Goal: Navigation & Orientation: Understand site structure

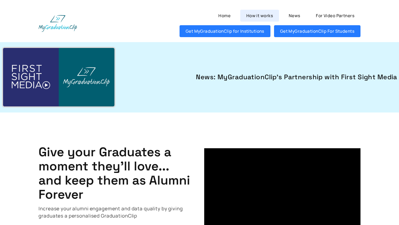
click at [269, 15] on link "How it works" at bounding box center [259, 16] width 39 height 12
click at [326, 15] on link "For Video Partners" at bounding box center [335, 16] width 51 height 12
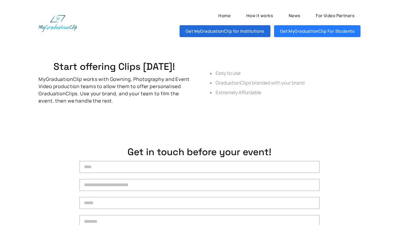
click at [258, 30] on link "Get MyGraduationClip for Institutions" at bounding box center [225, 31] width 91 height 12
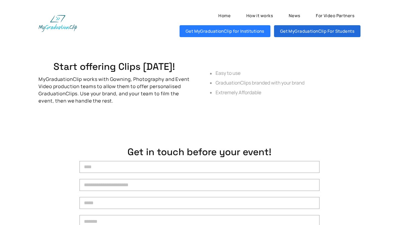
click at [315, 36] on link "Get MyGraduationClip For Students" at bounding box center [317, 31] width 86 height 12
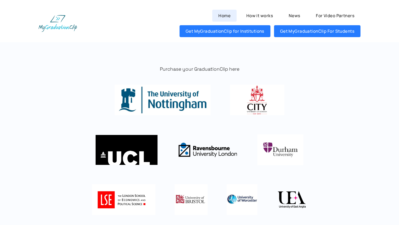
click at [226, 17] on link "Home" at bounding box center [224, 16] width 24 height 12
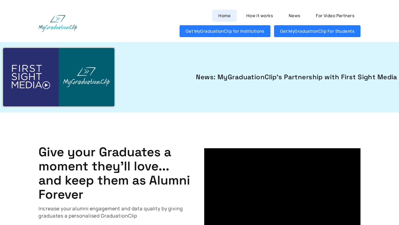
click at [228, 16] on link "Home" at bounding box center [224, 16] width 24 height 12
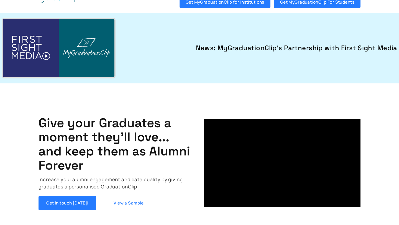
scroll to position [40, 0]
